Goal: Information Seeking & Learning: Learn about a topic

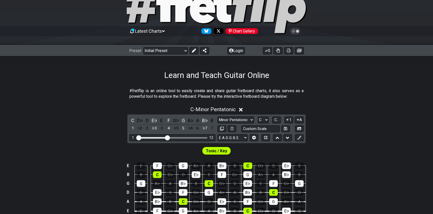
scroll to position [51, 0]
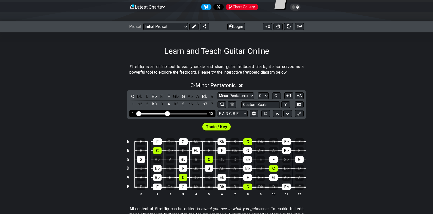
drag, startPoint x: 138, startPoint y: 112, endPoint x: 120, endPoint y: 113, distance: 17.7
click at [137, 113] on input "Visible fret range" at bounding box center [173, 113] width 72 height 0
click at [221, 141] on div "B♭" at bounding box center [222, 141] width 9 height 7
click at [223, 141] on div "B♭" at bounding box center [222, 141] width 9 height 7
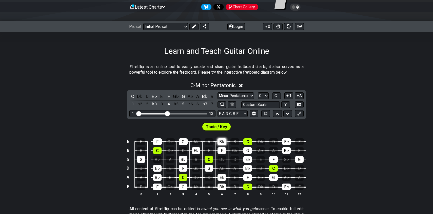
click at [223, 141] on div "B♭" at bounding box center [222, 141] width 9 height 7
click at [224, 143] on div "B♭" at bounding box center [222, 141] width 9 height 7
click at [226, 115] on select "E A D G B E E A D G B E E A D G B E B E A D F♯ B A D G C E A D A D G B E E♭ A♭ …" at bounding box center [233, 113] width 30 height 7
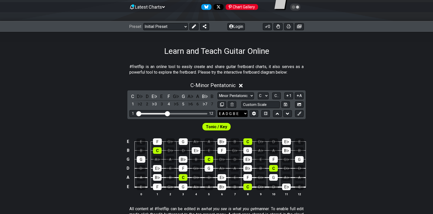
click at [226, 115] on select "E A D G B E E A D G B E E A D G B E B E A D F♯ B A D G C E A D A D G B E E♭ A♭ …" at bounding box center [233, 113] width 30 height 7
click at [174, 29] on select "Welcome to #fretflip! Initial Preset Custom Preset Minor Pentatonic Major Penta…" at bounding box center [165, 26] width 45 height 7
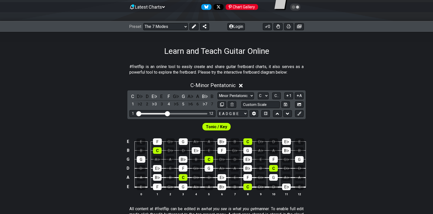
click at [143, 23] on select "Welcome to #fretflip! Initial Preset Custom Preset Minor Pentatonic Major Penta…" at bounding box center [165, 26] width 45 height 7
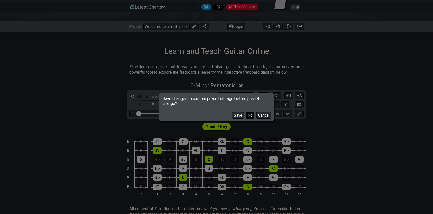
click at [247, 114] on button "No" at bounding box center [250, 115] width 9 height 7
select select "/the-7-modes"
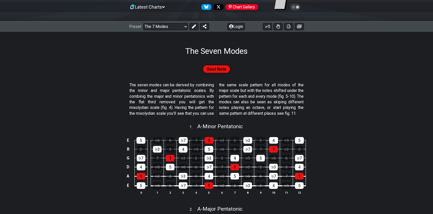
click at [201, 93] on p "The seven modes can be derived by combining the minor and major pentatonic scal…" at bounding box center [217, 99] width 174 height 34
click at [196, 103] on p "The seven modes can be derived by combining the minor and major pentatonic scal…" at bounding box center [217, 99] width 174 height 34
click at [141, 170] on div "4" at bounding box center [141, 166] width 9 height 7
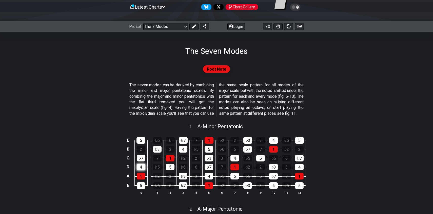
click at [142, 170] on div "4" at bounding box center [141, 166] width 9 height 7
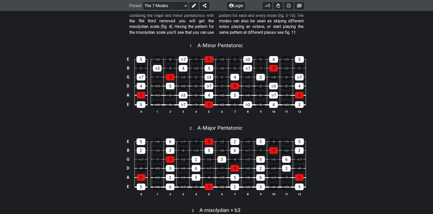
scroll to position [101, 0]
